Goal: Task Accomplishment & Management: Use online tool/utility

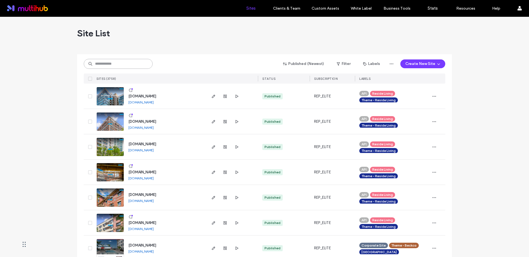
click at [107, 64] on input at bounding box center [118, 64] width 69 height 10
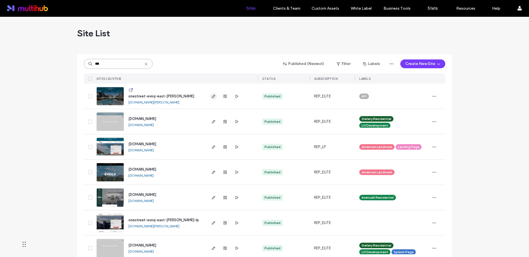
type input "***"
click at [211, 96] on icon "button" at bounding box center [213, 96] width 4 height 4
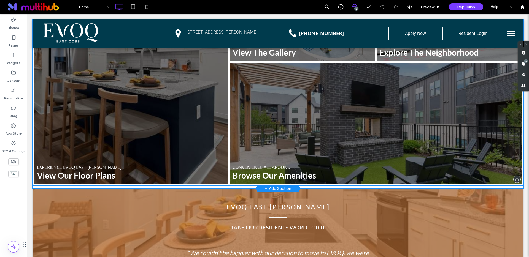
scroll to position [569, 0]
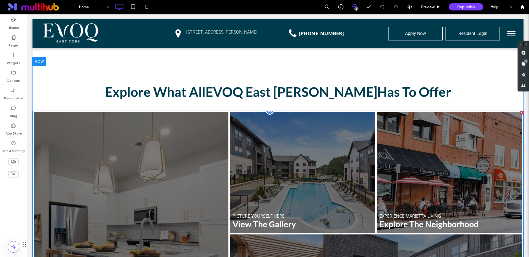
click at [424, 135] on link at bounding box center [449, 173] width 154 height 128
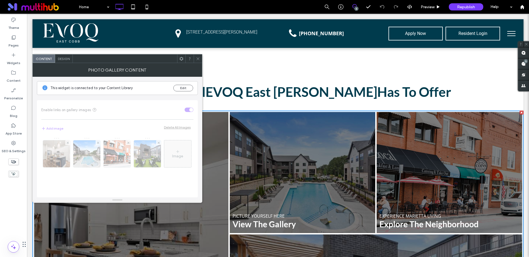
click at [197, 58] on icon at bounding box center [198, 59] width 4 height 4
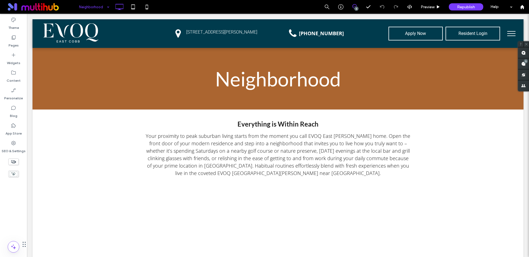
scroll to position [0, 0]
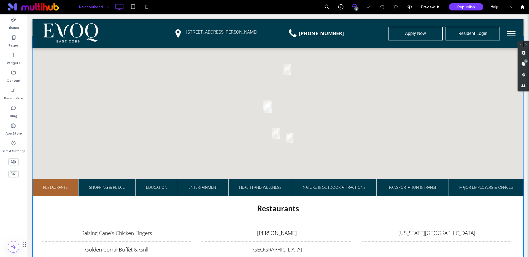
scroll to position [258, 0]
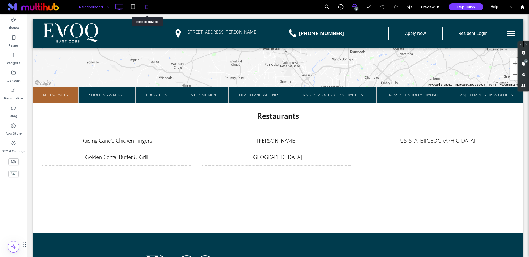
click at [145, 6] on icon at bounding box center [146, 6] width 11 height 11
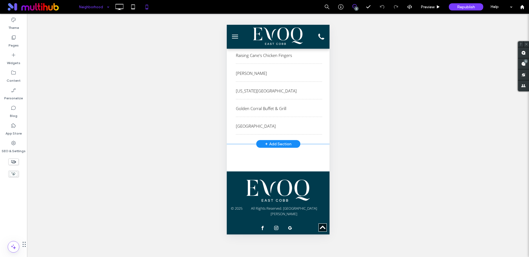
scroll to position [324, 0]
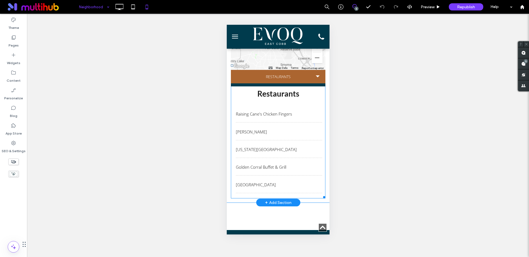
click at [301, 126] on span at bounding box center [278, 65] width 94 height 266
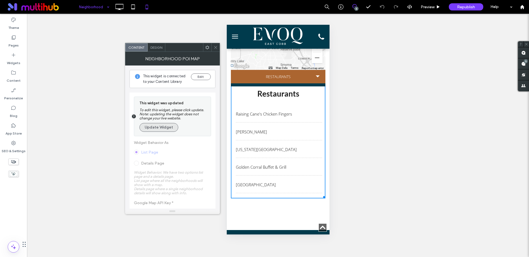
click at [164, 127] on button "Update Widget" at bounding box center [158, 127] width 39 height 9
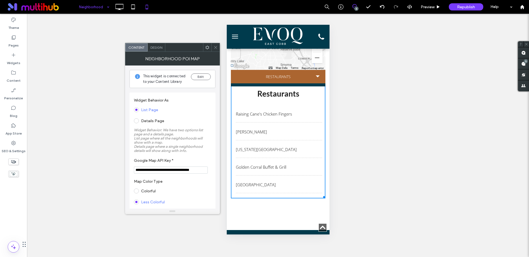
click at [290, 70] on li "Restaurants" at bounding box center [278, 76] width 94 height 13
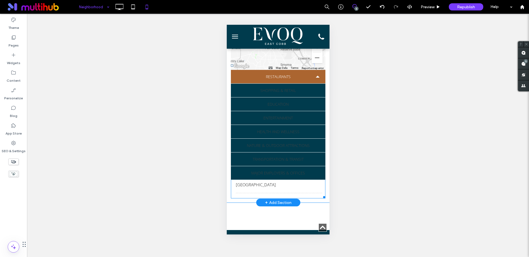
click at [283, 90] on span at bounding box center [278, 65] width 94 height 266
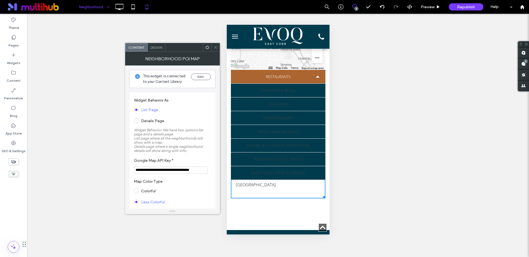
click at [158, 47] on span "Design" at bounding box center [156, 47] width 12 height 4
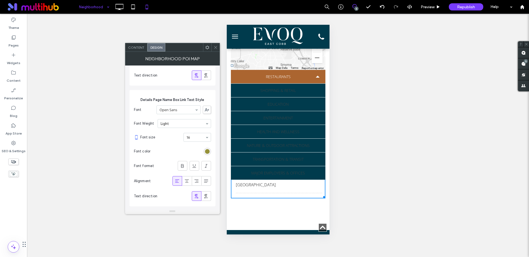
scroll to position [179, 0]
click at [208, 154] on div "rgb(149, 145, 57)" at bounding box center [207, 152] width 5 height 5
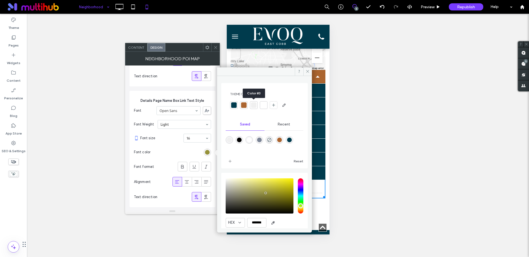
click at [254, 104] on div at bounding box center [254, 105] width 6 height 6
click at [307, 71] on icon at bounding box center [308, 71] width 4 height 4
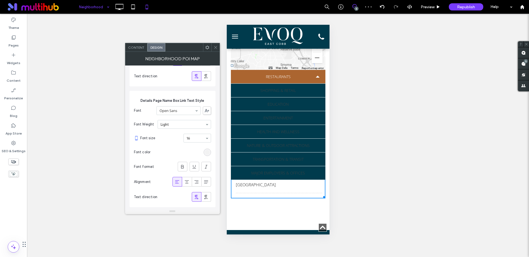
click at [207, 154] on div "rgba(240,240,240,1)" at bounding box center [207, 152] width 5 height 5
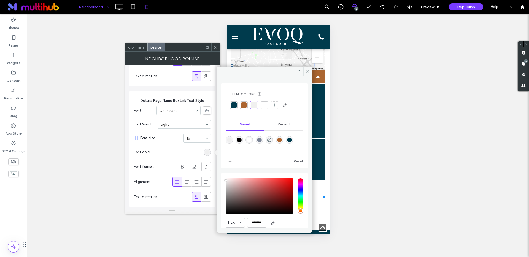
click at [307, 72] on use at bounding box center [307, 71] width 3 height 3
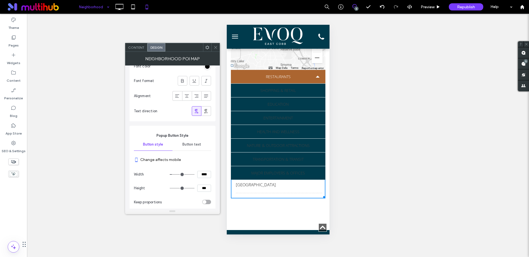
scroll to position [1837, 0]
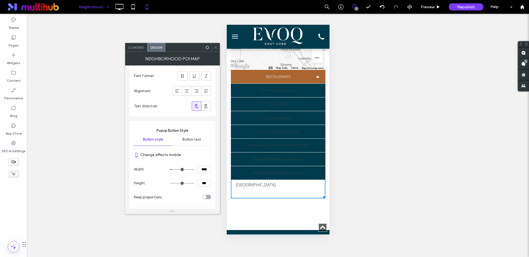
click at [196, 140] on span "Button text" at bounding box center [191, 139] width 19 height 4
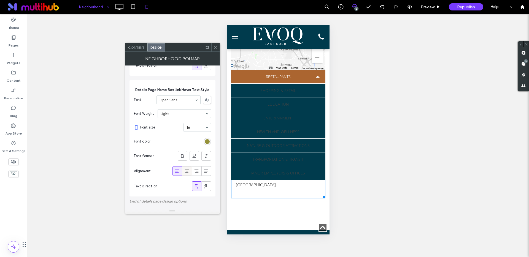
scroll to position [304, 0]
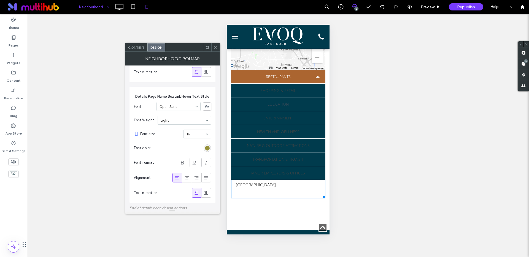
click at [268, 99] on span "Education" at bounding box center [277, 104] width 21 height 13
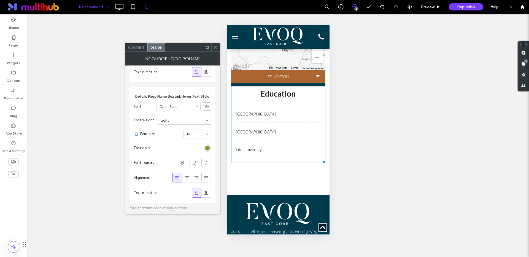
click at [294, 70] on li "Education" at bounding box center [278, 76] width 94 height 13
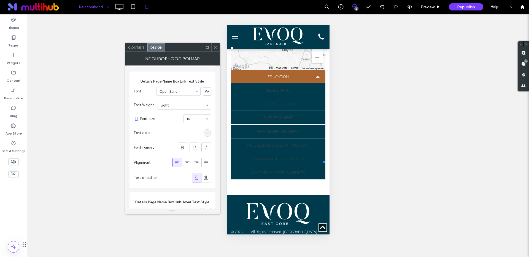
scroll to position [226, 0]
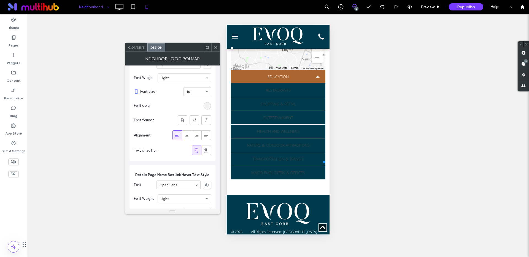
click at [206, 107] on div "rgba(240,240,240,1)" at bounding box center [207, 106] width 5 height 5
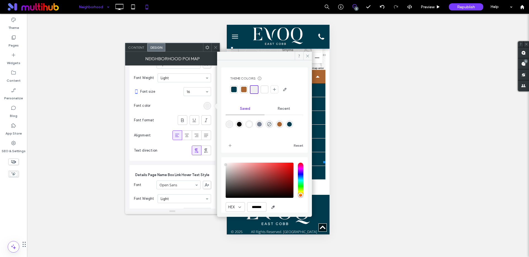
click at [266, 89] on div at bounding box center [265, 90] width 6 height 6
click at [309, 56] on icon at bounding box center [308, 56] width 4 height 4
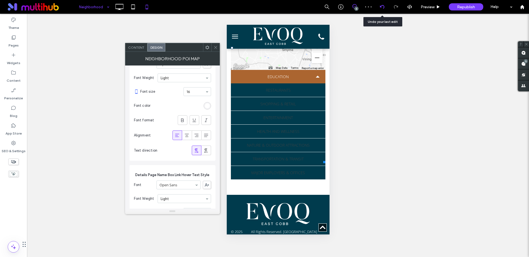
click at [384, 7] on use at bounding box center [382, 7] width 4 height 4
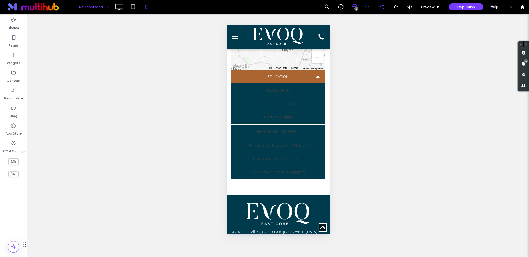
click at [384, 7] on div at bounding box center [264, 128] width 529 height 257
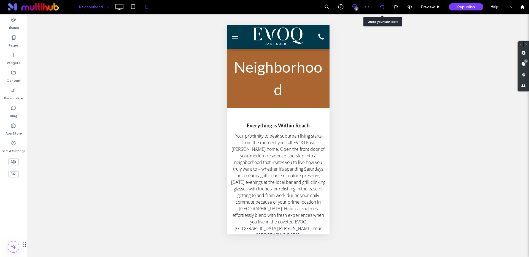
scroll to position [0, 0]
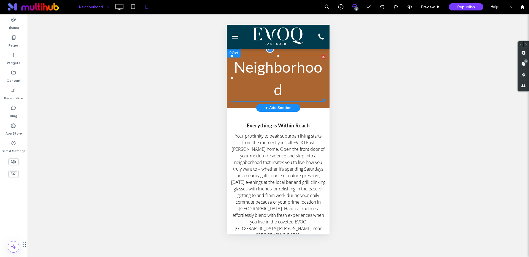
click at [278, 72] on span "Neighborhood" at bounding box center [278, 78] width 88 height 41
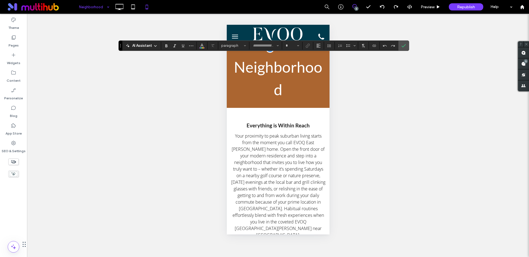
type input "****"
type input "**"
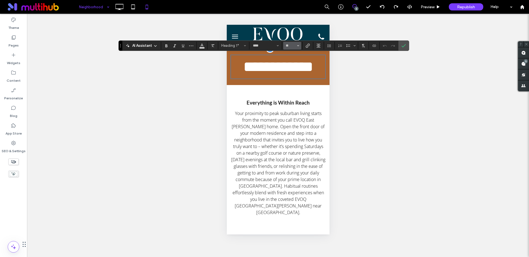
click at [298, 46] on use "Size" at bounding box center [298, 45] width 2 height 1
click at [296, 85] on label "48" at bounding box center [292, 88] width 18 height 8
type input "**"
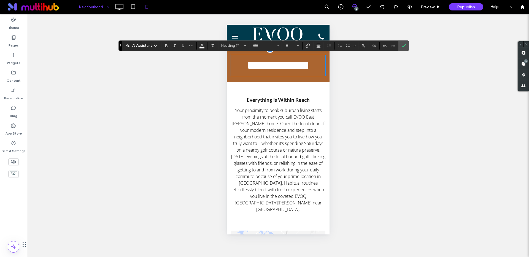
click at [377, 107] on div "Unhide? Yes Unhide? Yes Unhide? Yes Unhide? Yes Unhide? Yes Unhide? Yes Unhide?…" at bounding box center [278, 136] width 502 height 244
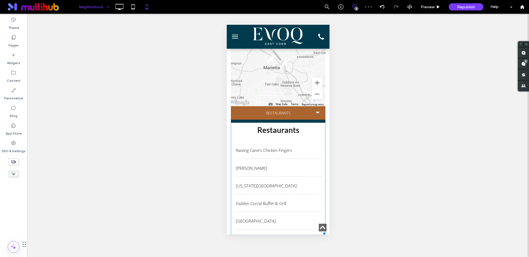
scroll to position [295, 0]
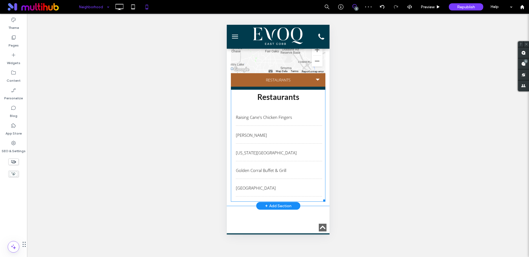
click at [291, 136] on span at bounding box center [278, 69] width 94 height 266
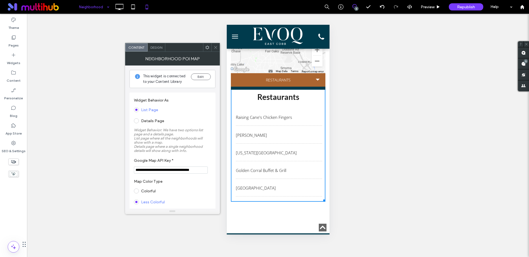
click at [293, 74] on li "Restaurants" at bounding box center [278, 79] width 94 height 13
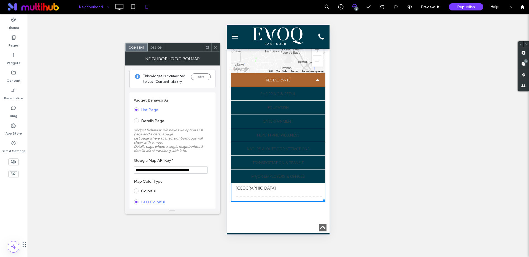
click at [293, 74] on li "Restaurants" at bounding box center [278, 79] width 94 height 13
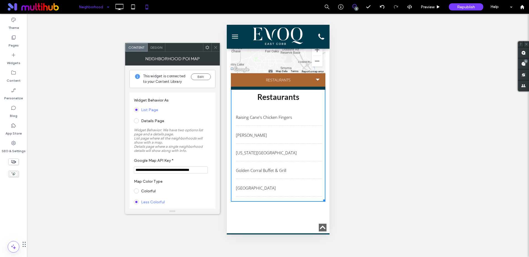
click at [293, 74] on li "Restaurants" at bounding box center [278, 79] width 94 height 13
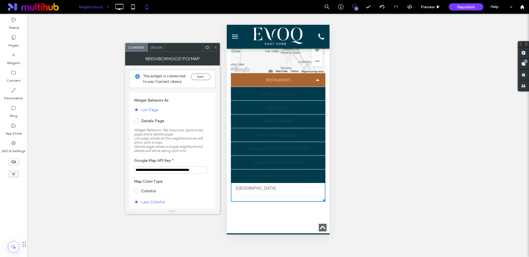
click at [293, 74] on li "Restaurants" at bounding box center [278, 79] width 94 height 13
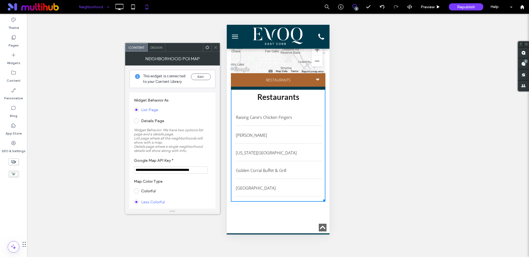
click at [293, 74] on li "Restaurants" at bounding box center [278, 79] width 94 height 13
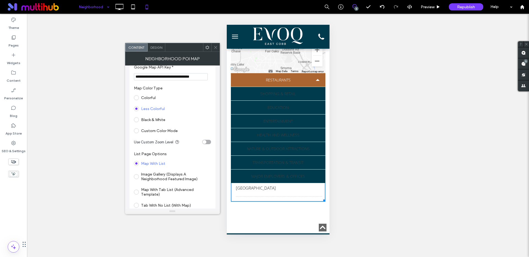
scroll to position [94, 0]
click at [159, 48] on span "Design" at bounding box center [156, 47] width 12 height 4
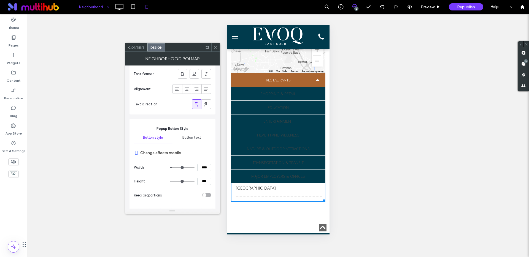
scroll to position [1821, 0]
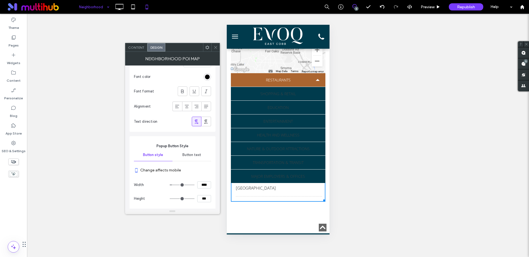
click at [194, 156] on span "Button text" at bounding box center [191, 155] width 19 height 4
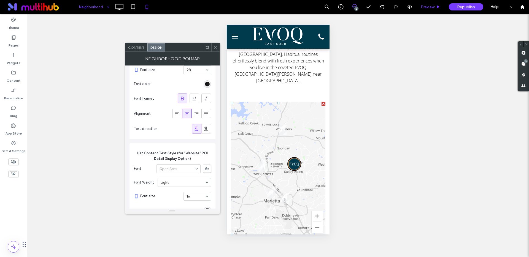
scroll to position [0, 0]
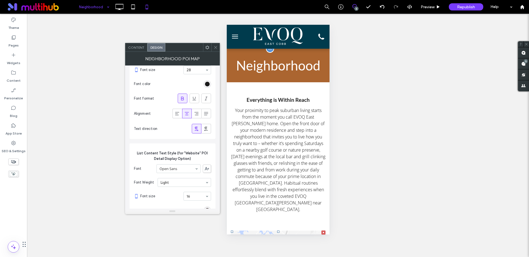
click at [215, 49] on icon at bounding box center [215, 47] width 4 height 4
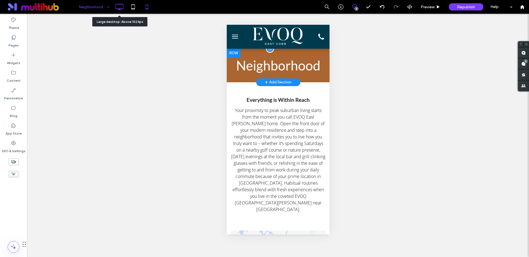
click at [119, 7] on icon at bounding box center [119, 6] width 11 height 11
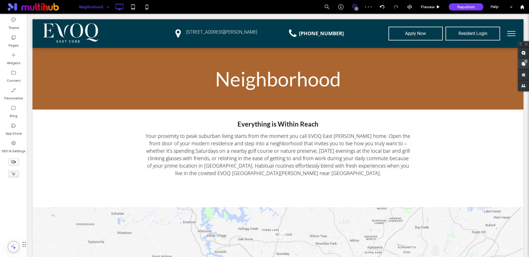
click at [524, 63] on span at bounding box center [523, 63] width 11 height 11
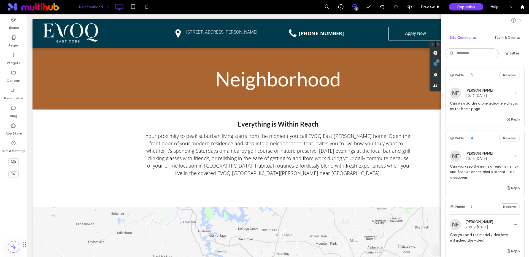
click at [475, 108] on span "Can we add the drone video here that is on the home page" at bounding box center [485, 106] width 70 height 11
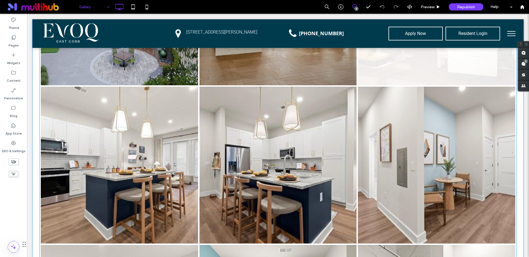
scroll to position [148, 0]
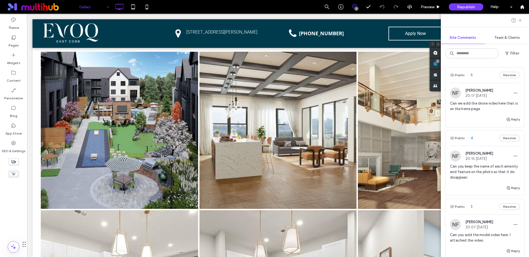
click at [482, 107] on span "Can we add the drone video here that is on the home page" at bounding box center [485, 106] width 70 height 11
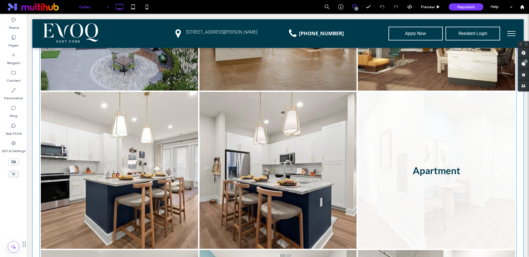
scroll to position [386, 0]
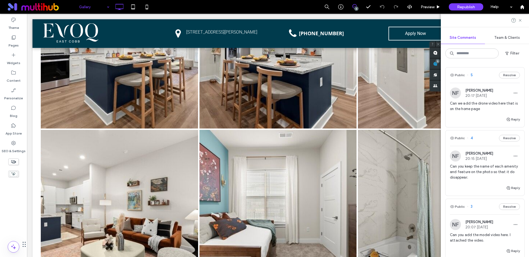
click at [467, 175] on span "Can you keep the name of each amenity and feature on the photo so that it do di…" at bounding box center [485, 172] width 70 height 17
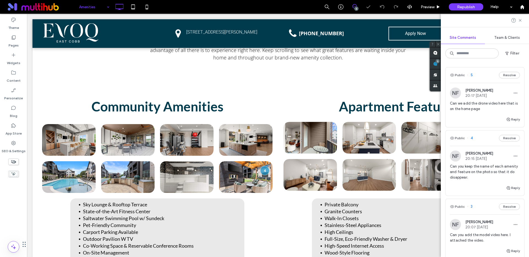
scroll to position [120, 0]
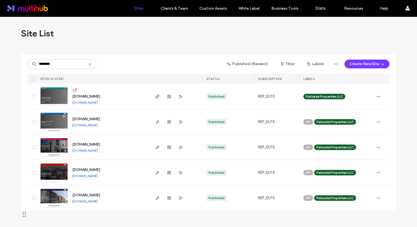
type input "********"
click at [158, 97] on icon "button" at bounding box center [157, 96] width 4 height 4
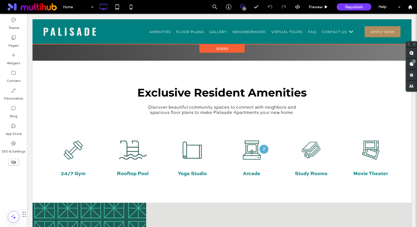
click at [344, 32] on div at bounding box center [222, 31] width 379 height 25
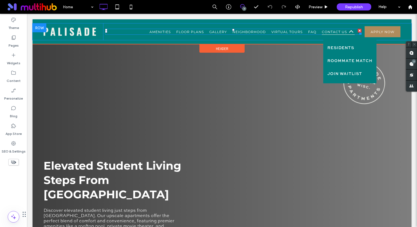
click at [333, 32] on span "Contact Us" at bounding box center [337, 32] width 33 height 6
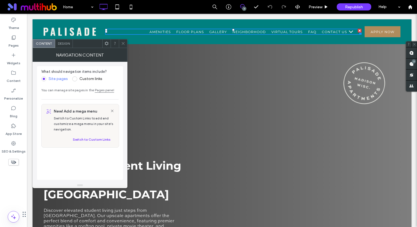
click at [123, 42] on icon at bounding box center [123, 43] width 4 height 4
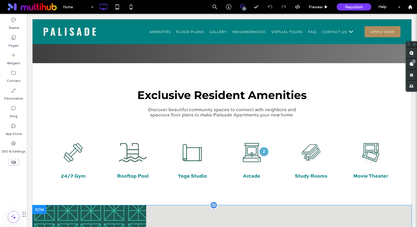
scroll to position [344, 0]
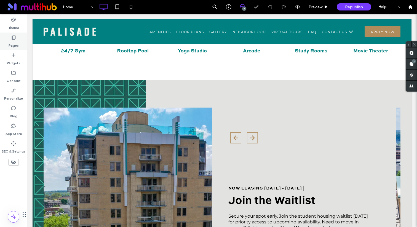
click at [15, 34] on div "Pages" at bounding box center [13, 42] width 27 height 18
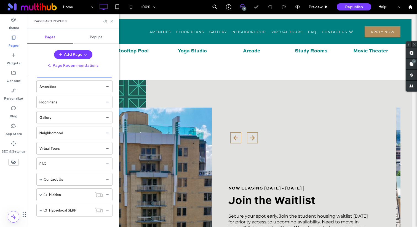
scroll to position [28, 0]
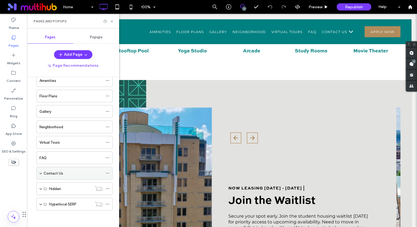
click at [43, 175] on div "Contact Us" at bounding box center [74, 173] width 76 height 13
click at [63, 174] on div "Contact Us" at bounding box center [73, 173] width 59 height 6
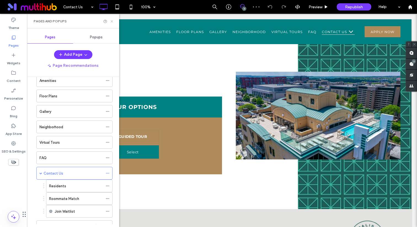
click at [113, 22] on icon at bounding box center [112, 21] width 4 height 4
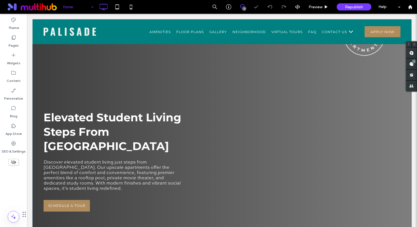
scroll to position [122, 0]
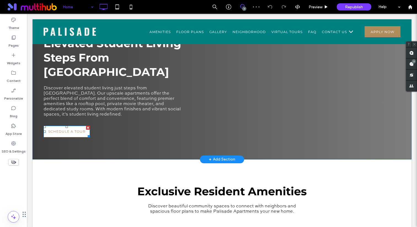
click at [68, 126] on link "SCHEDULE A TOUR" at bounding box center [67, 132] width 46 height 12
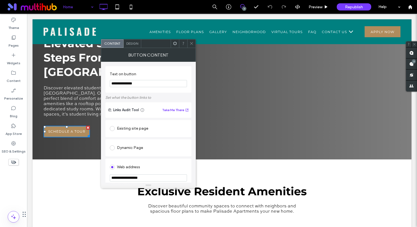
click at [133, 129] on div "Existing site page" at bounding box center [148, 128] width 77 height 9
click at [191, 44] on use at bounding box center [191, 43] width 3 height 3
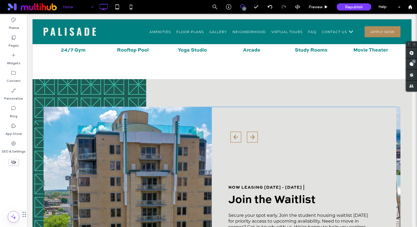
scroll to position [478, 0]
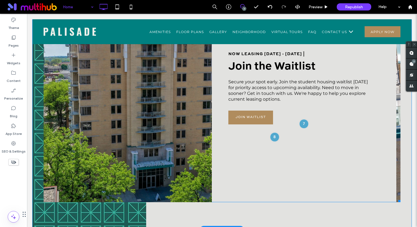
click at [257, 98] on span at bounding box center [222, 87] width 356 height 229
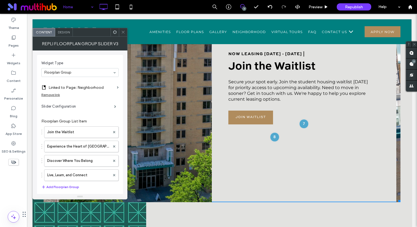
drag, startPoint x: 122, startPoint y: 33, endPoint x: 159, endPoint y: 52, distance: 42.3
click at [122, 33] on icon at bounding box center [123, 32] width 4 height 4
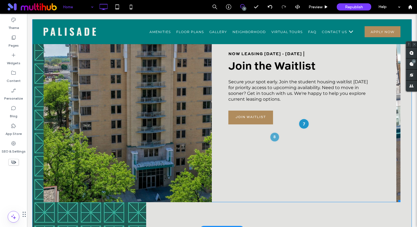
click at [301, 118] on div at bounding box center [304, 123] width 10 height 10
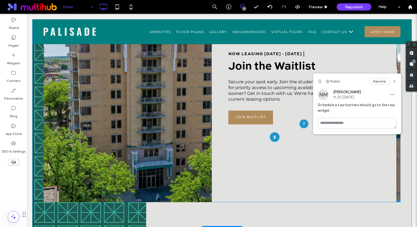
click at [272, 132] on div at bounding box center [274, 137] width 10 height 10
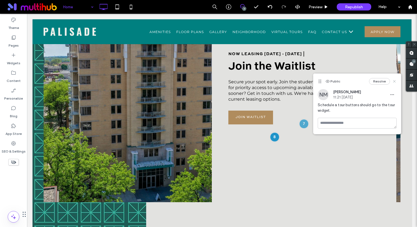
drag, startPoint x: 394, startPoint y: 81, endPoint x: 367, endPoint y: 67, distance: 30.4
click at [394, 81] on use at bounding box center [394, 81] width 2 height 2
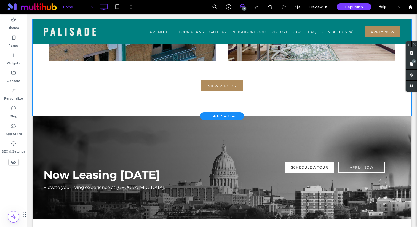
scroll to position [915, 0]
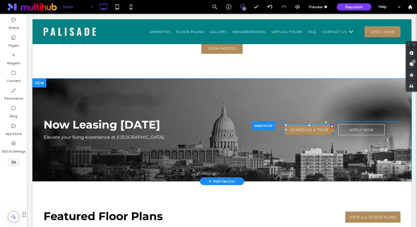
click at [309, 128] on span "SCHEDULE A TOUR" at bounding box center [309, 130] width 37 height 4
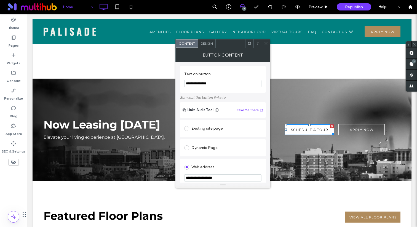
click at [201, 129] on div "Existing site page" at bounding box center [222, 128] width 77 height 9
click at [264, 44] on icon at bounding box center [266, 43] width 4 height 4
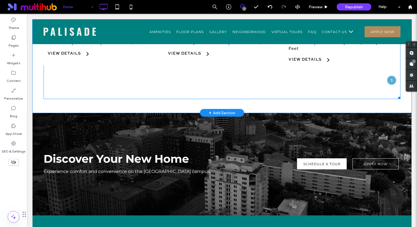
scroll to position [1265, 0]
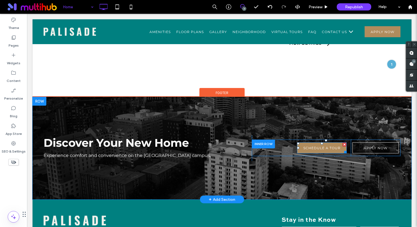
click at [325, 146] on span "SCHEDULE A TOUR" at bounding box center [321, 148] width 37 height 4
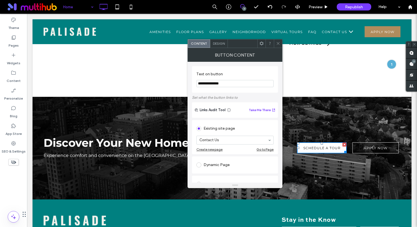
click at [278, 44] on use at bounding box center [278, 43] width 3 height 3
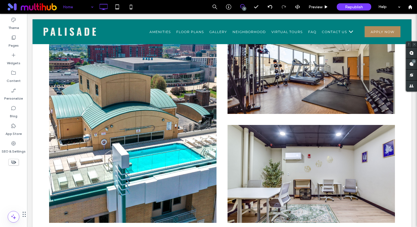
scroll to position [700, 0]
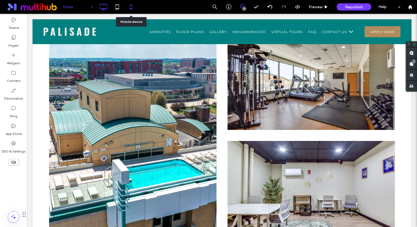
click at [129, 11] on icon at bounding box center [130, 6] width 11 height 11
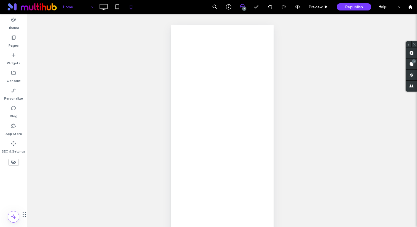
click at [104, 6] on div at bounding box center [208, 113] width 417 height 227
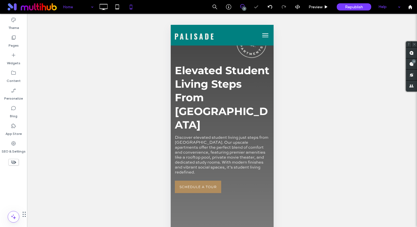
scroll to position [38, 0]
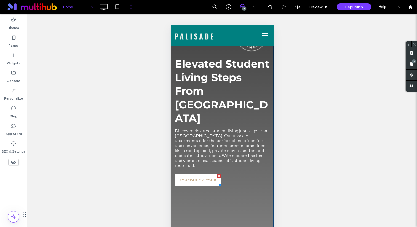
click at [201, 174] on link "SCHEDULE A TOUR" at bounding box center [197, 180] width 46 height 12
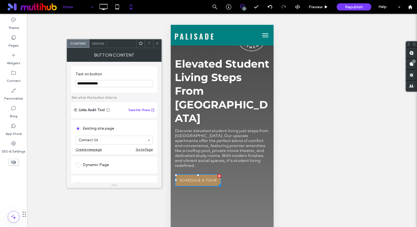
click at [158, 42] on icon at bounding box center [157, 43] width 4 height 4
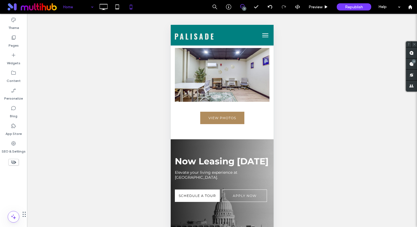
scroll to position [838, 0]
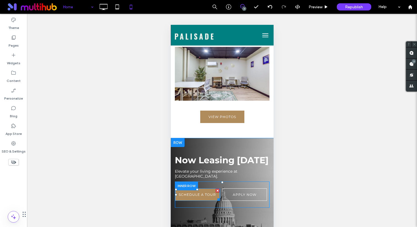
click at [201, 192] on span "SCHEDULE A TOUR" at bounding box center [196, 194] width 37 height 4
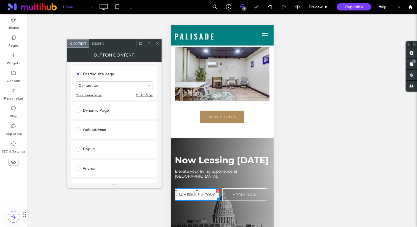
scroll to position [76, 0]
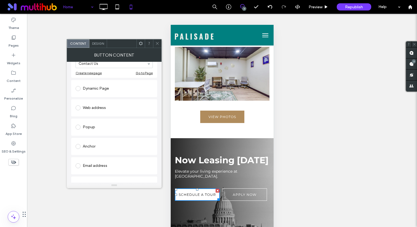
click at [157, 42] on icon at bounding box center [157, 43] width 4 height 4
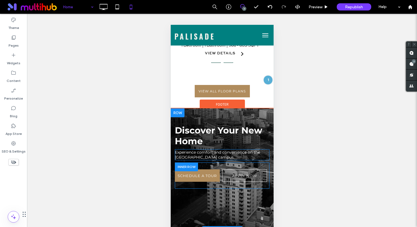
scroll to position [1212, 0]
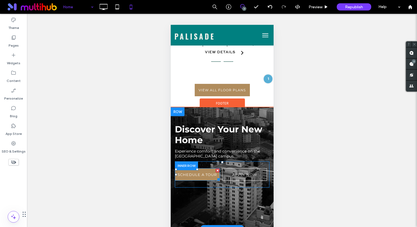
click at [202, 168] on link "SCHEDULE A TOUR" at bounding box center [196, 174] width 45 height 12
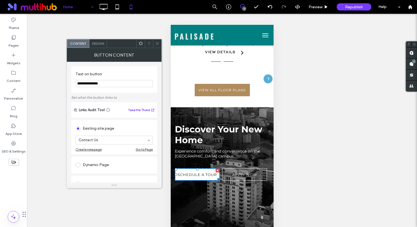
click at [157, 44] on icon at bounding box center [157, 43] width 4 height 4
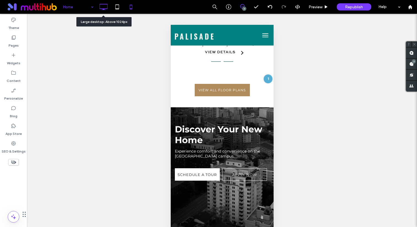
click at [103, 6] on icon at bounding box center [103, 6] width 11 height 11
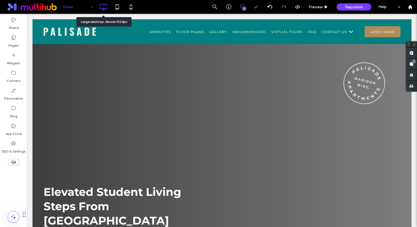
scroll to position [0, 0]
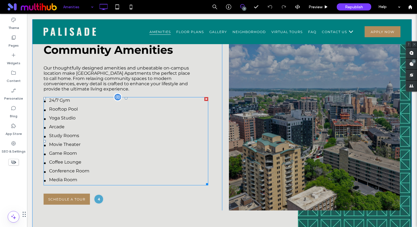
scroll to position [234, 0]
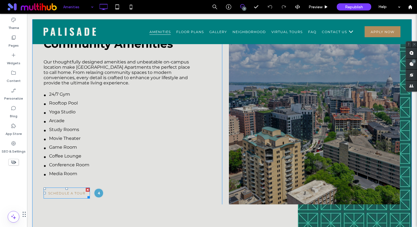
click at [61, 194] on span "SCHEDULE A TOUR" at bounding box center [66, 193] width 37 height 4
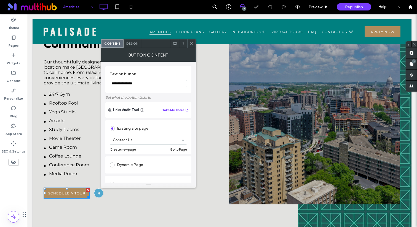
click at [190, 42] on icon at bounding box center [191, 43] width 4 height 4
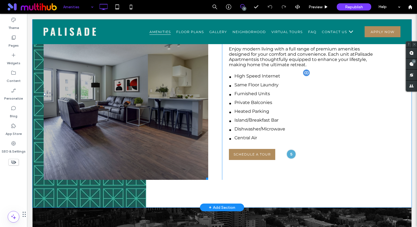
scroll to position [499, 0]
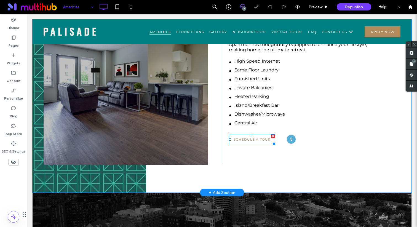
click at [253, 140] on span "SCHEDULE A TOUR" at bounding box center [251, 139] width 37 height 4
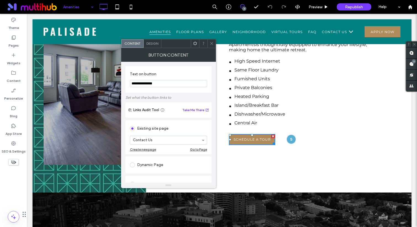
click at [210, 43] on icon at bounding box center [211, 43] width 4 height 4
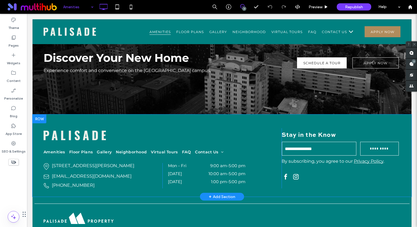
scroll to position [674, 0]
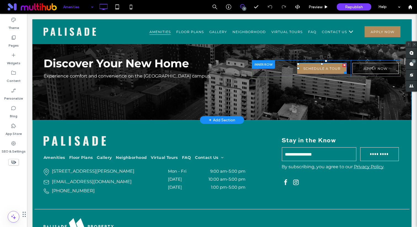
click at [322, 67] on span "SCHEDULE A TOUR" at bounding box center [321, 68] width 37 height 4
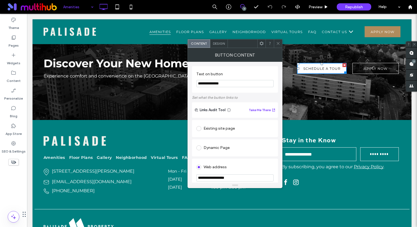
click at [215, 129] on div "Existing site page" at bounding box center [234, 128] width 77 height 9
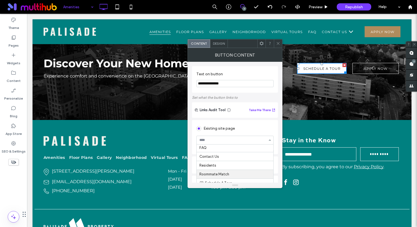
scroll to position [53, 0]
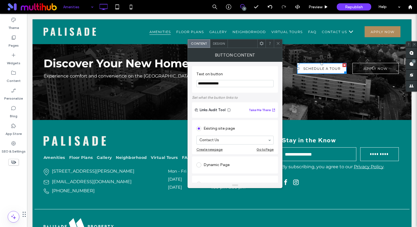
click at [277, 42] on icon at bounding box center [278, 43] width 4 height 4
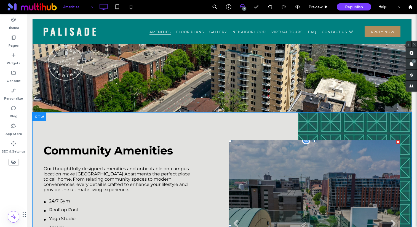
scroll to position [0, 0]
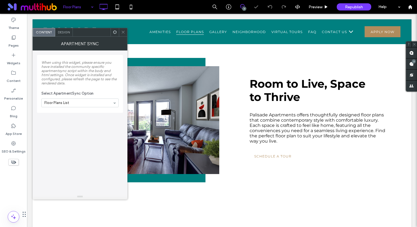
click at [269, 156] on span "SCHEDULE A TOUR" at bounding box center [272, 156] width 37 height 4
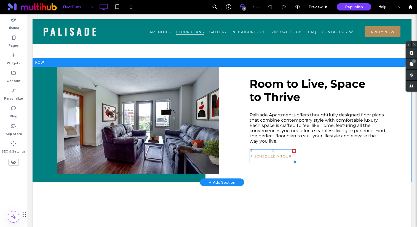
click at [266, 157] on span "SCHEDULE A TOUR" at bounding box center [272, 156] width 37 height 4
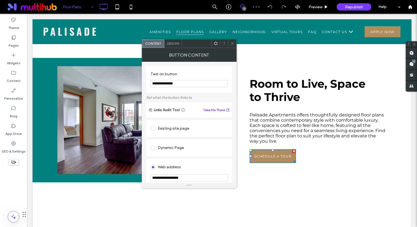
click at [171, 129] on div "Existing site page" at bounding box center [188, 128] width 77 height 9
click at [233, 45] on icon at bounding box center [232, 43] width 4 height 4
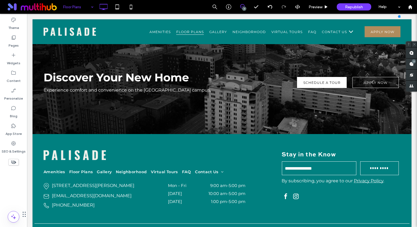
scroll to position [1885, 0]
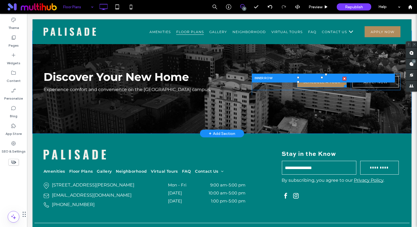
click at [310, 82] on span "SCHEDULE A TOUR" at bounding box center [321, 82] width 37 height 4
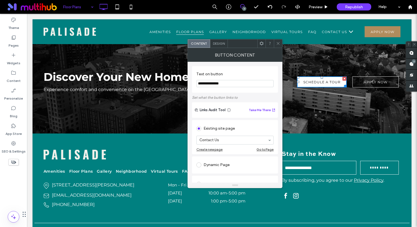
click at [279, 42] on icon at bounding box center [278, 43] width 4 height 4
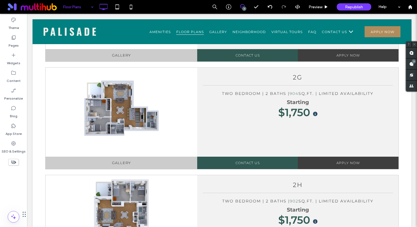
scroll to position [1095, 0]
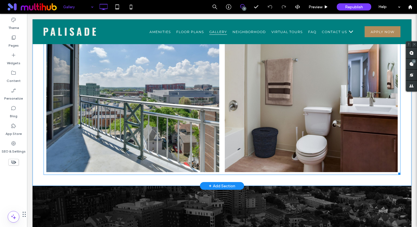
scroll to position [3919, 0]
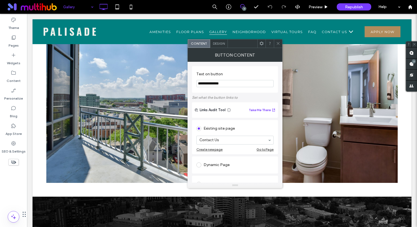
click at [279, 43] on icon at bounding box center [278, 43] width 4 height 4
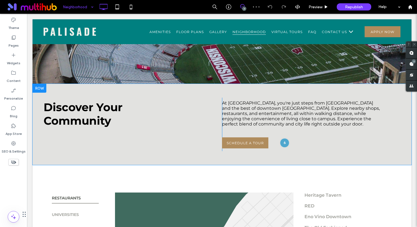
scroll to position [162, 0]
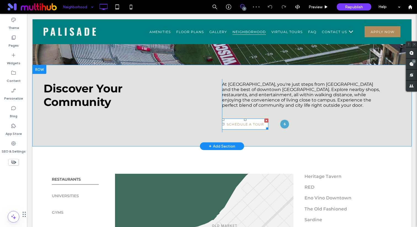
click at [255, 121] on link "SCHEDULE A TOUR" at bounding box center [245, 123] width 46 height 11
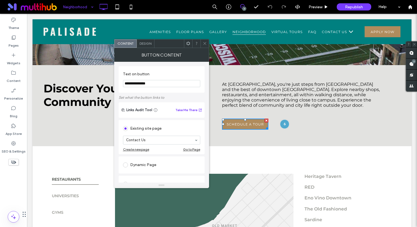
click at [205, 43] on use at bounding box center [204, 43] width 3 height 3
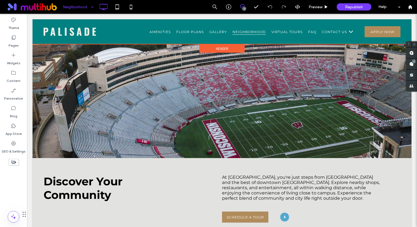
scroll to position [57, 0]
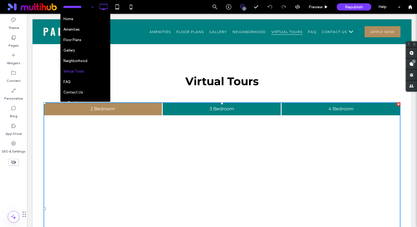
click at [84, 8] on input at bounding box center [77, 7] width 28 height 14
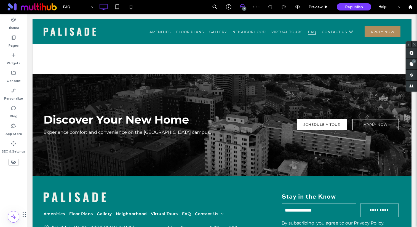
scroll to position [686, 0]
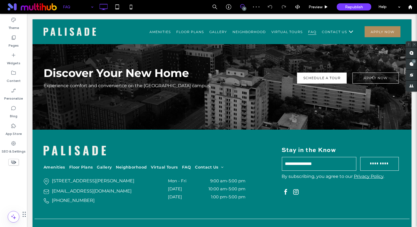
click at [87, 7] on input at bounding box center [77, 7] width 28 height 14
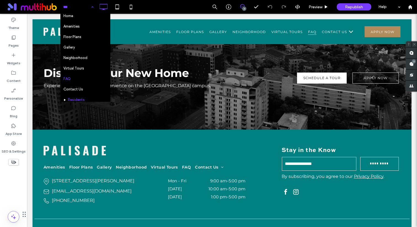
scroll to position [39, 0]
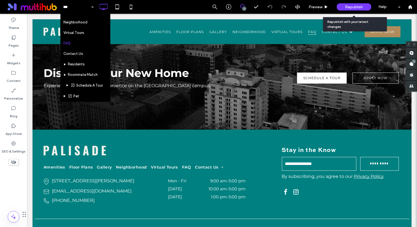
click at [356, 9] on span "Republish" at bounding box center [354, 7] width 18 height 5
